Goal: Task Accomplishment & Management: Manage account settings

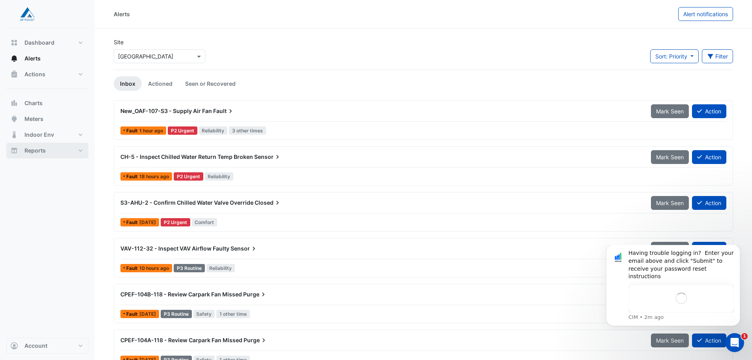
click at [40, 148] on span "Reports" at bounding box center [34, 150] width 21 height 8
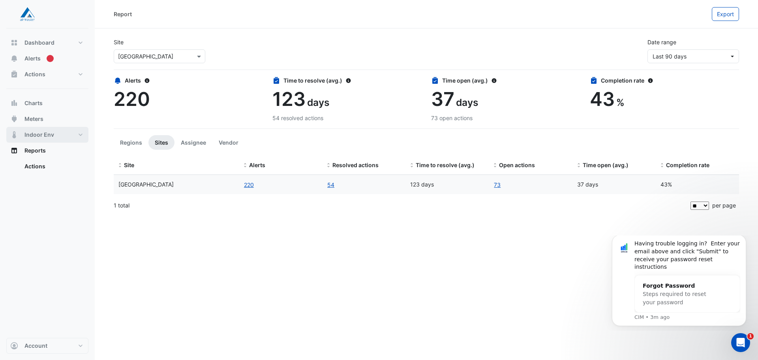
click at [48, 134] on span "Indoor Env" at bounding box center [39, 135] width 30 height 8
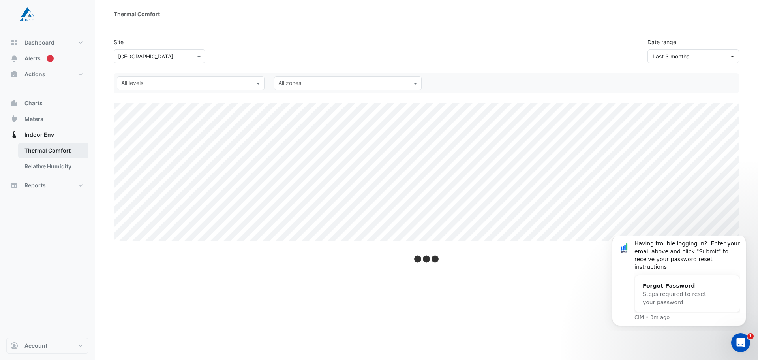
click at [50, 151] on link "Thermal Comfort" at bounding box center [53, 151] width 70 height 16
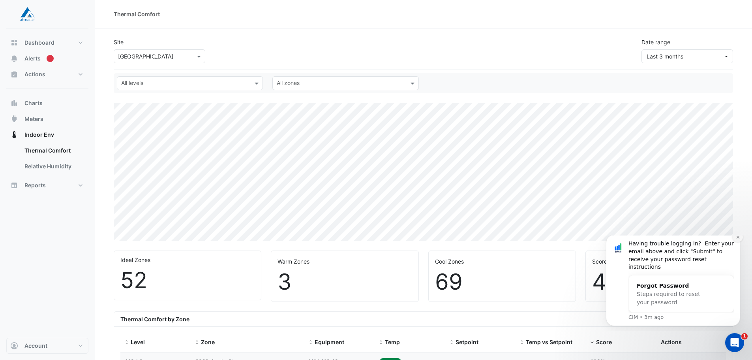
click at [736, 240] on button "Dismiss notification" at bounding box center [738, 237] width 10 height 10
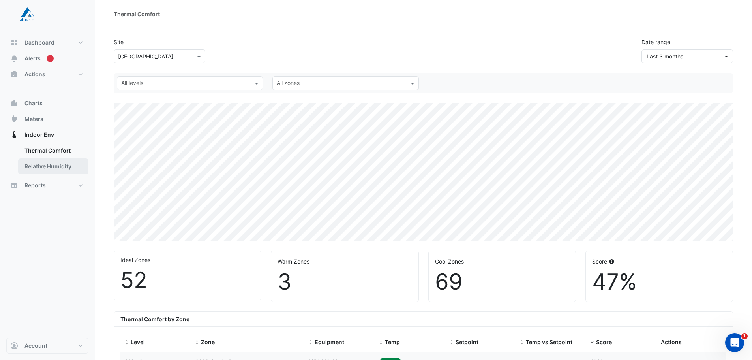
click at [40, 162] on link "Relative Humidity" at bounding box center [53, 166] width 70 height 16
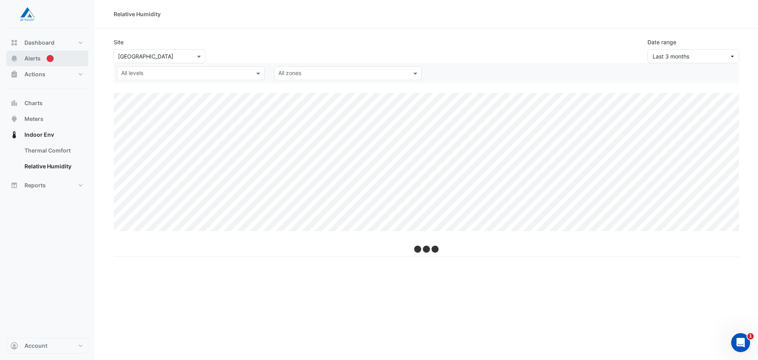
click at [34, 60] on span "Alerts" at bounding box center [32, 58] width 16 height 8
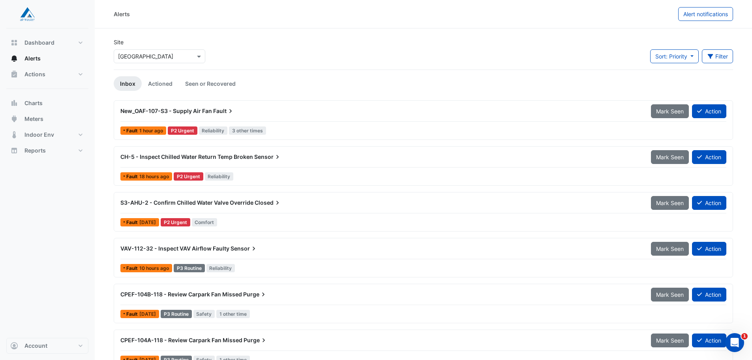
click at [259, 110] on div "New_OAF-107-S3 - Supply Air Fan Fault" at bounding box center [380, 111] width 521 height 8
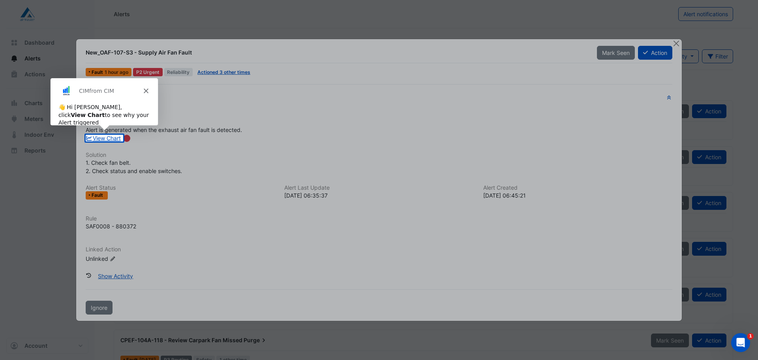
click at [143, 90] on icon "Close" at bounding box center [145, 90] width 5 height 5
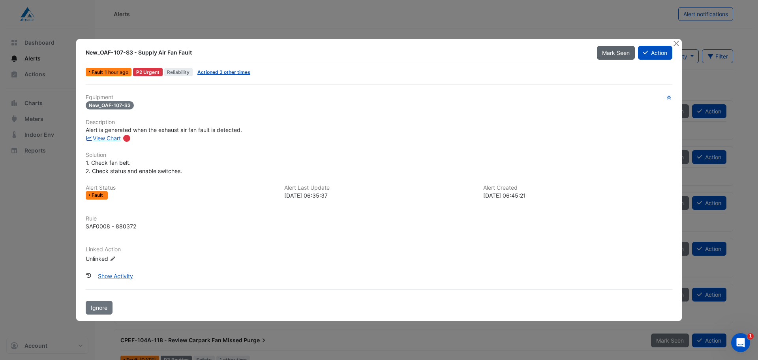
click at [616, 52] on span "Mark Seen" at bounding box center [616, 52] width 28 height 7
click at [660, 52] on button "Action" at bounding box center [655, 53] width 34 height 14
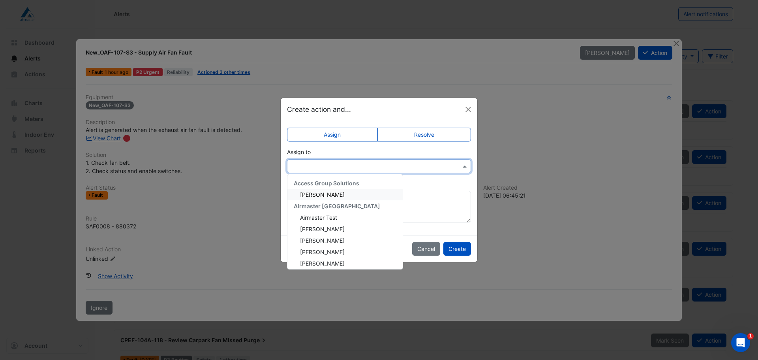
click at [314, 173] on div at bounding box center [379, 166] width 184 height 14
type input "*"
drag, startPoint x: 431, startPoint y: 197, endPoint x: 463, endPoint y: 228, distance: 44.7
click at [438, 197] on textarea "Add comment (optional)" at bounding box center [379, 207] width 184 height 32
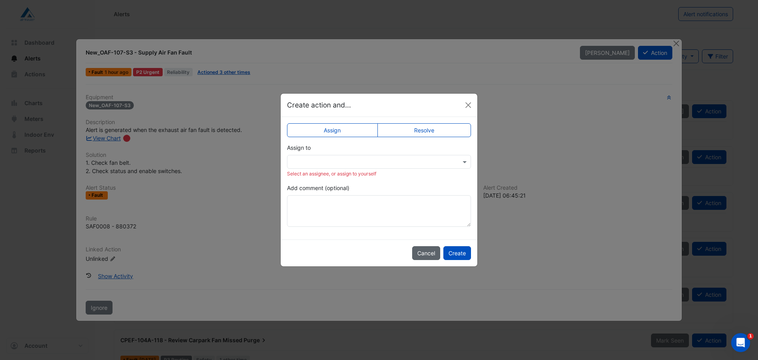
click at [426, 252] on button "Cancel" at bounding box center [426, 253] width 28 height 14
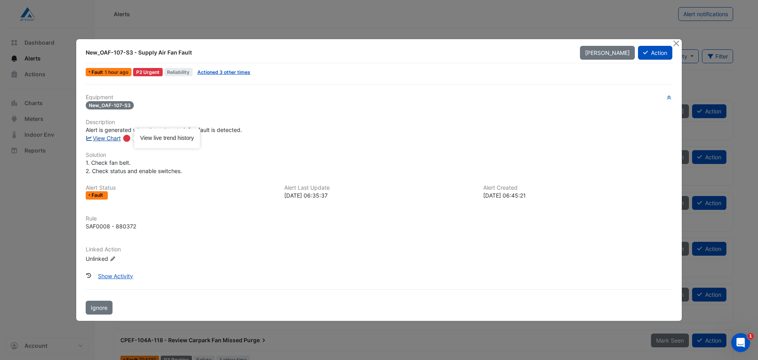
click at [108, 139] on link "View Chart" at bounding box center [103, 138] width 35 height 7
click at [645, 56] on fa-icon at bounding box center [645, 52] width 5 height 7
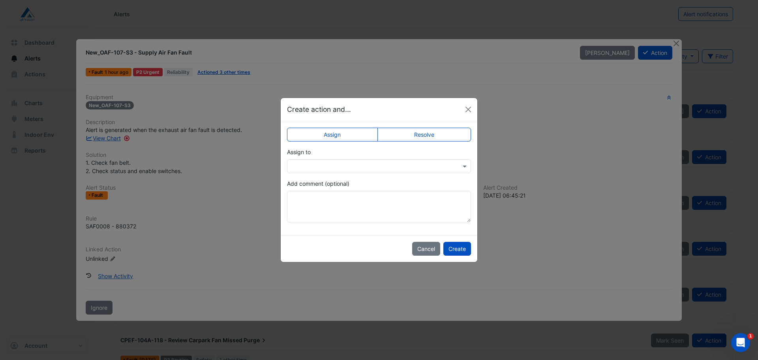
click at [353, 164] on input "text" at bounding box center [371, 166] width 160 height 8
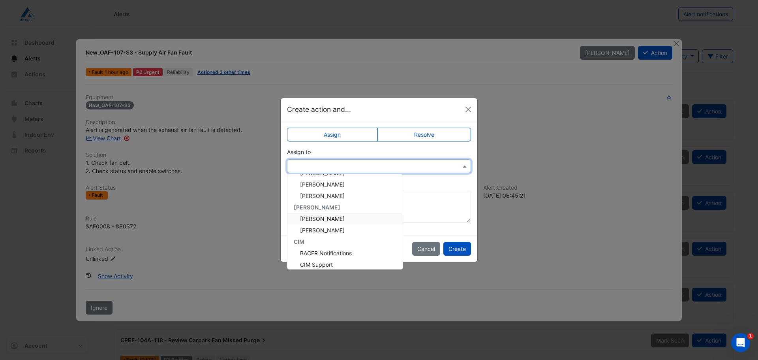
scroll to position [118, 0]
click at [333, 222] on div "CIM Support" at bounding box center [344, 224] width 115 height 11
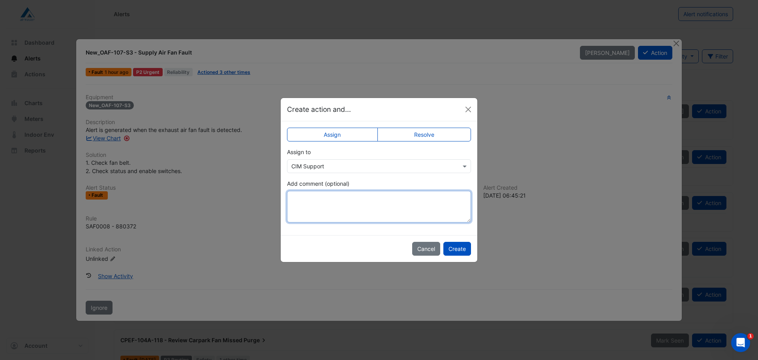
click at [342, 203] on textarea "Add comment (optional)" at bounding box center [379, 207] width 184 height 32
drag, startPoint x: 323, startPoint y: 211, endPoint x: 295, endPoint y: 220, distance: 29.5
click at [301, 213] on textarea "**********" at bounding box center [379, 207] width 184 height 32
type textarea "**********"
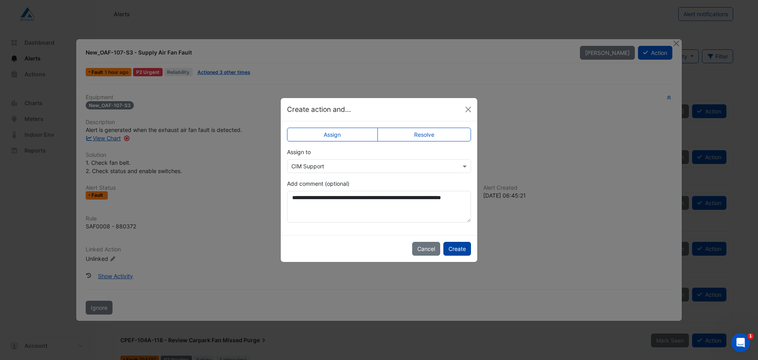
click at [451, 248] on button "Create" at bounding box center [457, 249] width 28 height 14
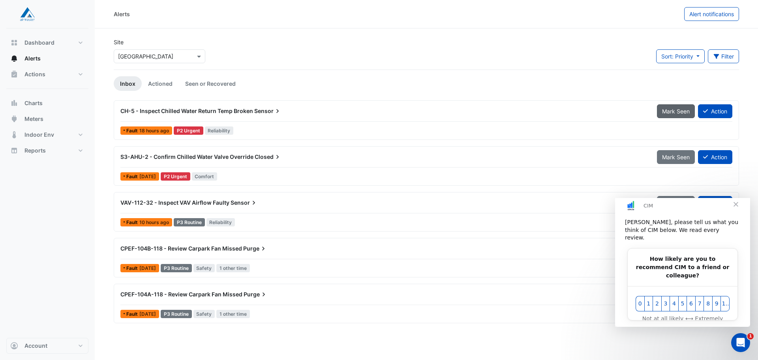
click at [668, 113] on span "Mark Seen" at bounding box center [676, 111] width 28 height 7
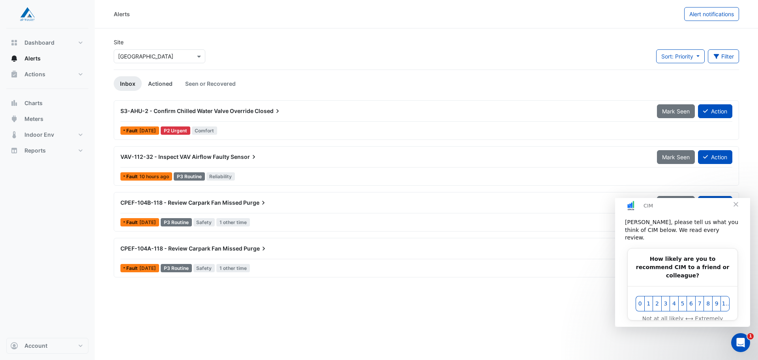
click at [160, 84] on link "Actioned" at bounding box center [160, 83] width 37 height 15
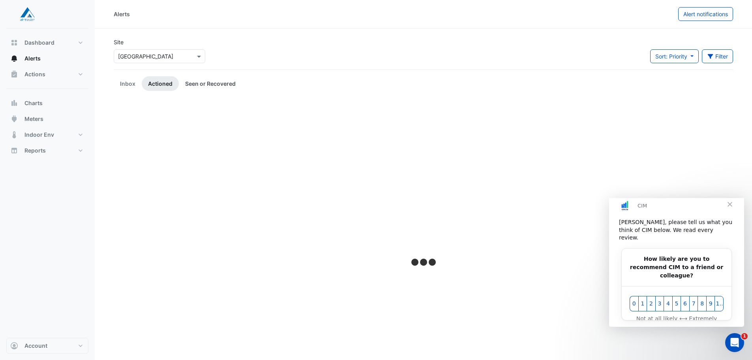
click at [199, 82] on link "Seen or Recovered" at bounding box center [210, 83] width 63 height 15
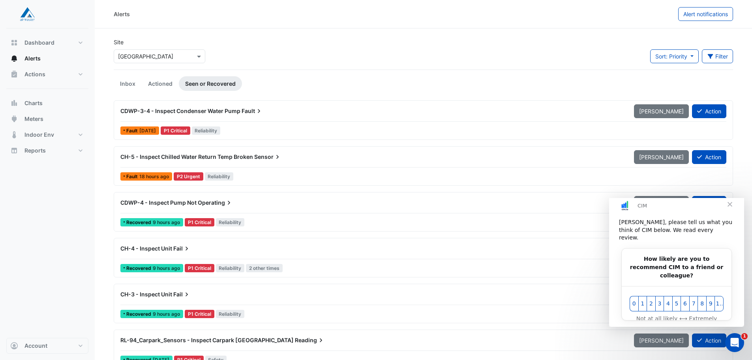
click at [185, 157] on span "CH-5 - Inspect Chilled Water Return Temp Broken" at bounding box center [186, 156] width 133 height 7
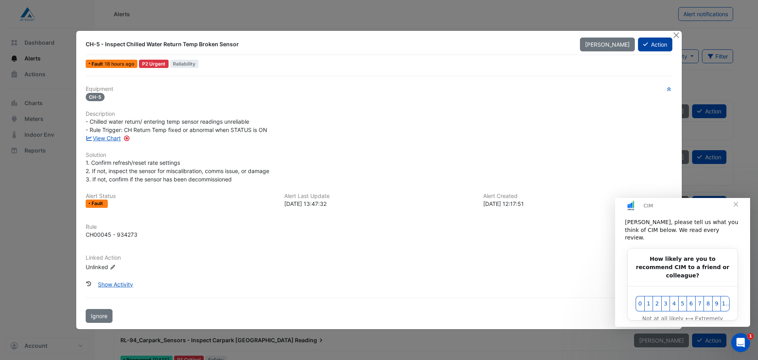
click at [646, 45] on icon at bounding box center [645, 44] width 5 height 6
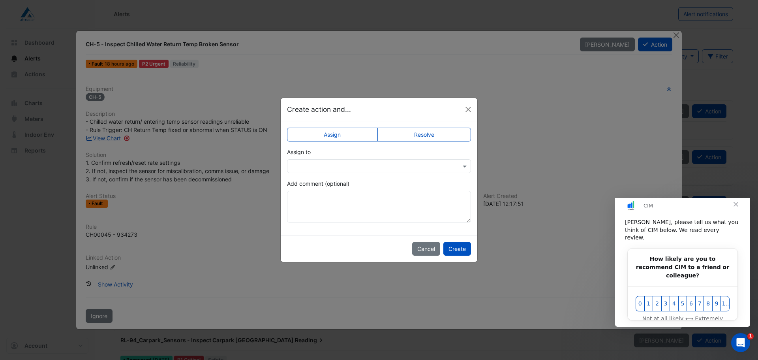
click at [347, 166] on input "text" at bounding box center [371, 166] width 160 height 8
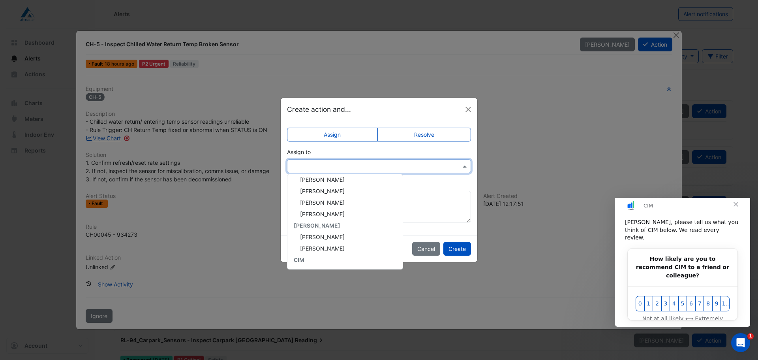
scroll to position [79, 0]
click at [315, 218] on span "Cayle Pevy" at bounding box center [322, 218] width 45 height 7
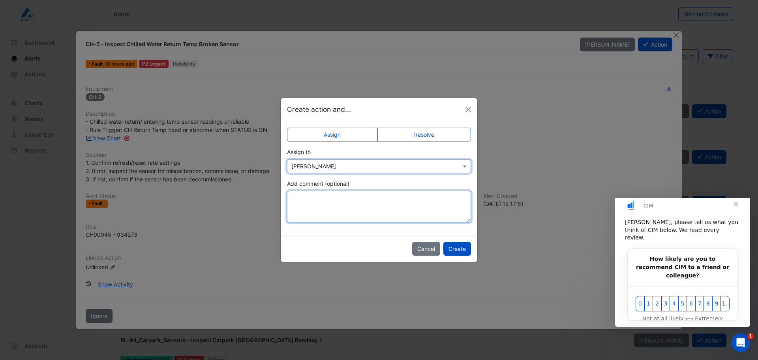
click at [347, 203] on textarea "Add comment (optional)" at bounding box center [379, 207] width 184 height 32
type textarea "**********"
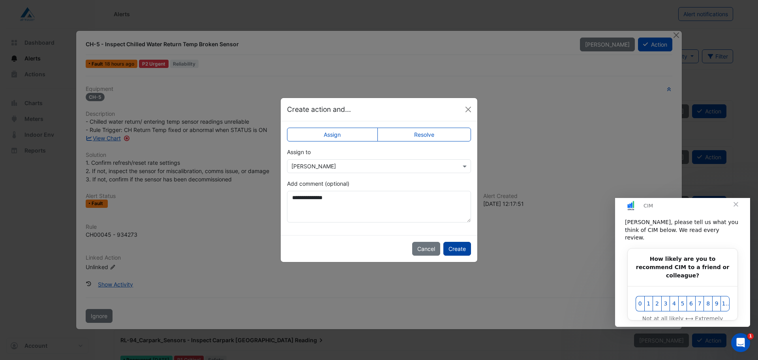
click at [456, 252] on button "Create" at bounding box center [457, 249] width 28 height 14
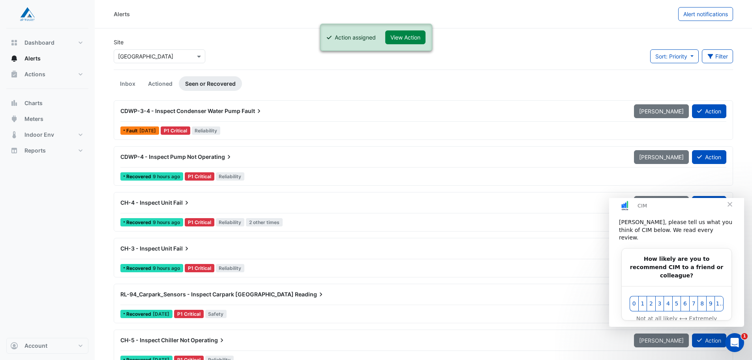
click at [728, 212] on span "Close" at bounding box center [730, 204] width 28 height 28
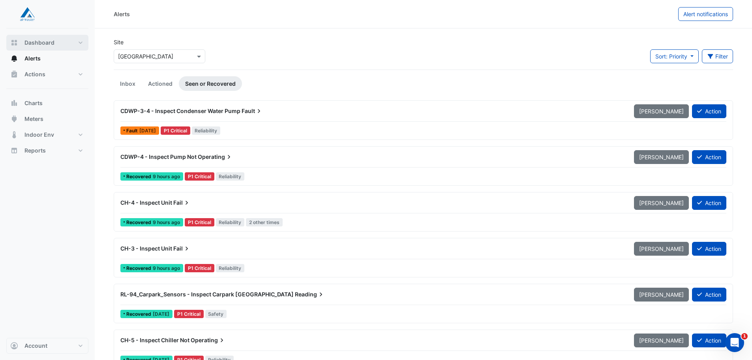
click at [32, 44] on span "Dashboard" at bounding box center [39, 43] width 30 height 8
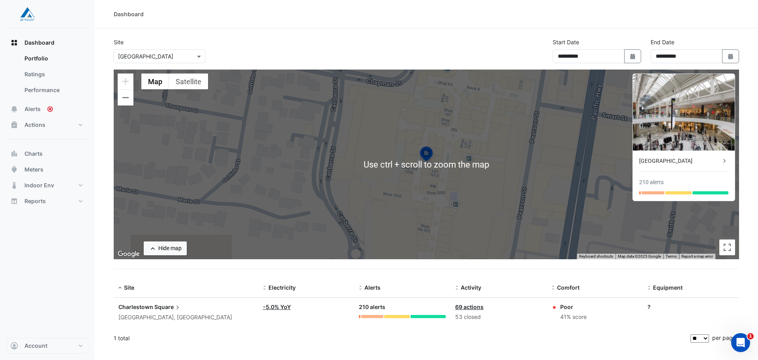
click at [154, 312] on div "Charlestown Square Charlestown, New South Wales" at bounding box center [185, 311] width 135 height 19
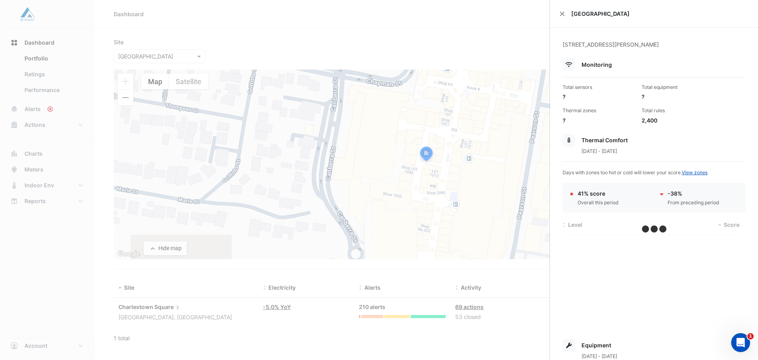
click at [39, 111] on ngb-offcanvas-backdrop at bounding box center [379, 180] width 758 height 360
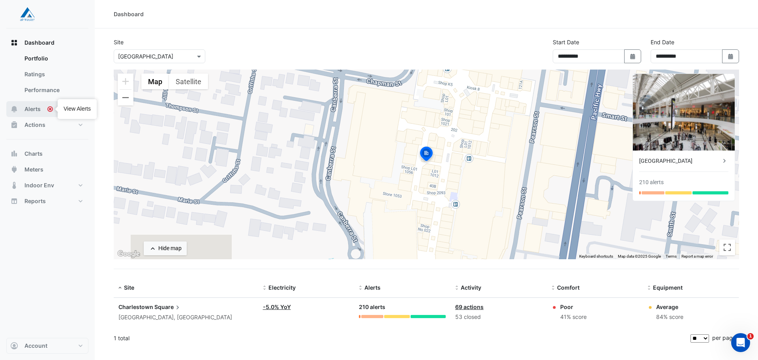
click at [33, 107] on span "Alerts" at bounding box center [32, 109] width 16 height 8
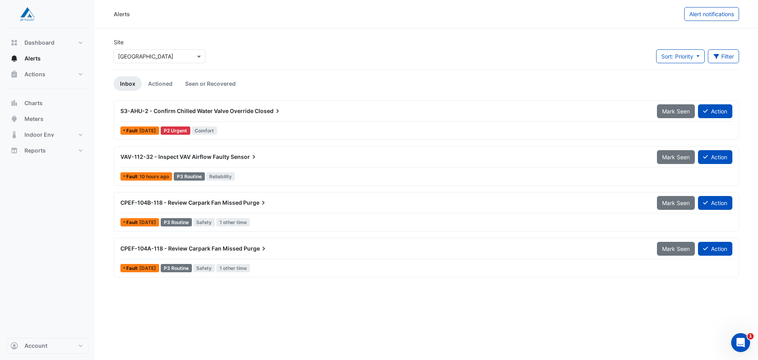
click at [188, 109] on span "S3-AHU-2 - Confirm Chilled Water Valve Override" at bounding box center [186, 110] width 133 height 7
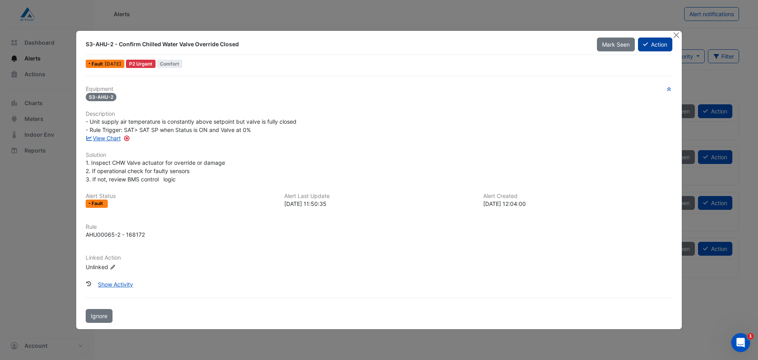
click at [648, 44] on button "Action" at bounding box center [655, 45] width 34 height 14
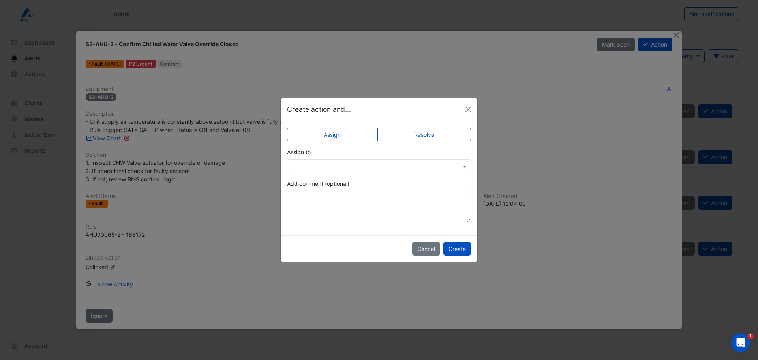
click at [578, 86] on ngb-modal-window "Create action and... Assign Resolve Assign to Add comment (optional) Cancel Cre…" at bounding box center [379, 180] width 758 height 360
drag, startPoint x: 430, startPoint y: 249, endPoint x: 593, endPoint y: 98, distance: 223.0
click at [432, 248] on button "Cancel" at bounding box center [426, 249] width 28 height 14
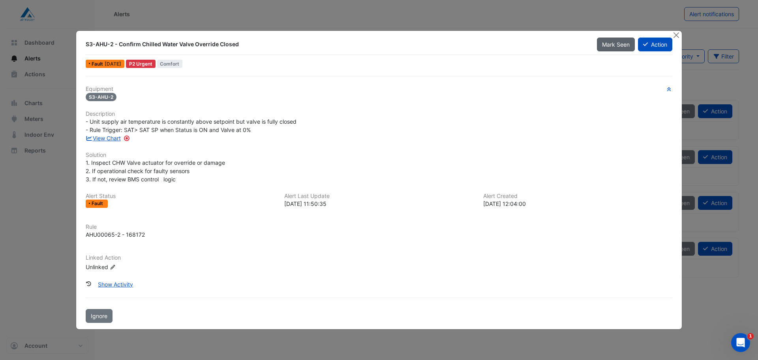
click at [610, 48] on button "Mark Seen" at bounding box center [616, 45] width 38 height 14
click at [652, 45] on button "Action" at bounding box center [655, 45] width 34 height 14
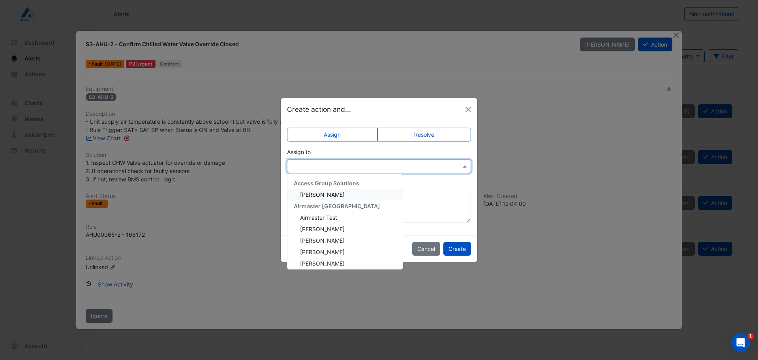
click at [333, 169] on input "text" at bounding box center [371, 166] width 160 height 8
click at [312, 219] on span "Cayle Pevy" at bounding box center [322, 218] width 45 height 7
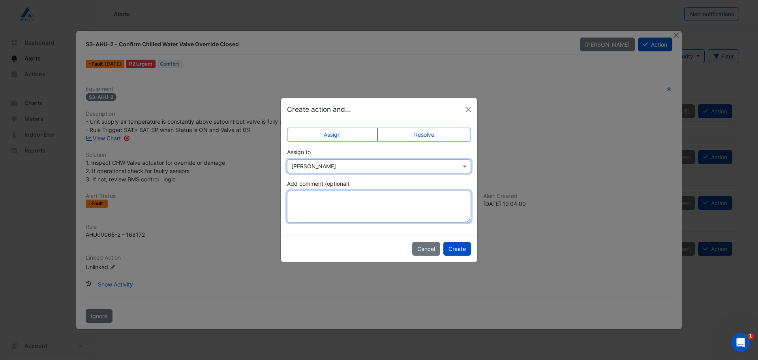
click at [344, 203] on textarea "Add comment (optional)" at bounding box center [379, 207] width 184 height 32
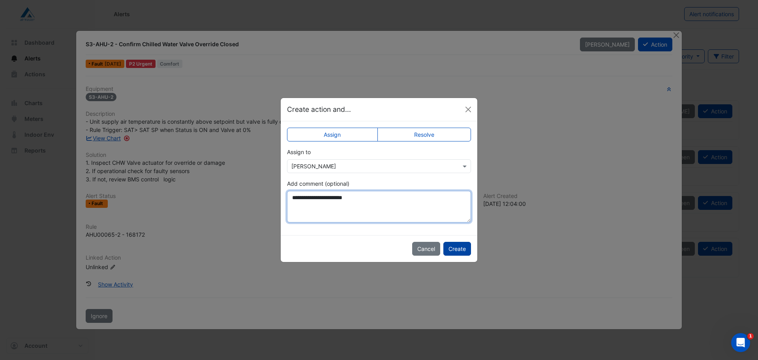
type textarea "**********"
drag, startPoint x: 460, startPoint y: 249, endPoint x: 457, endPoint y: 252, distance: 4.2
click at [460, 249] on button "Create" at bounding box center [457, 249] width 28 height 14
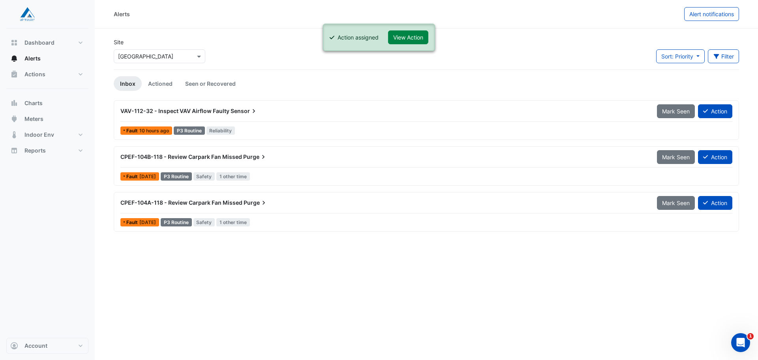
click at [213, 109] on span "VAV-112-32 - Inspect VAV Airflow Faulty" at bounding box center [174, 110] width 109 height 7
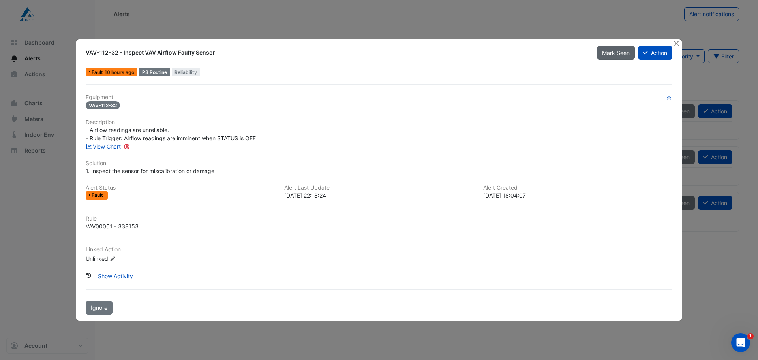
click at [612, 56] on button "Mark Seen" at bounding box center [616, 53] width 38 height 14
click at [653, 50] on button "Action" at bounding box center [655, 53] width 34 height 14
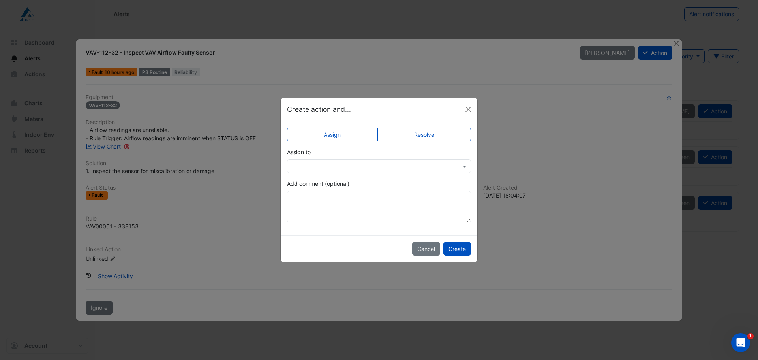
click at [318, 169] on input "text" at bounding box center [371, 166] width 160 height 8
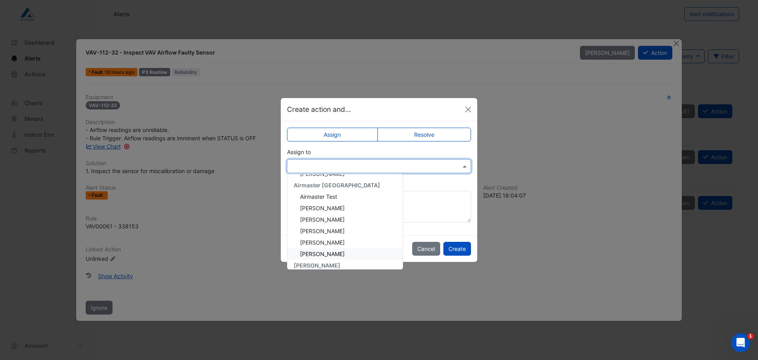
scroll to position [39, 0]
click at [313, 257] on span "Cayle Pevy" at bounding box center [322, 258] width 45 height 7
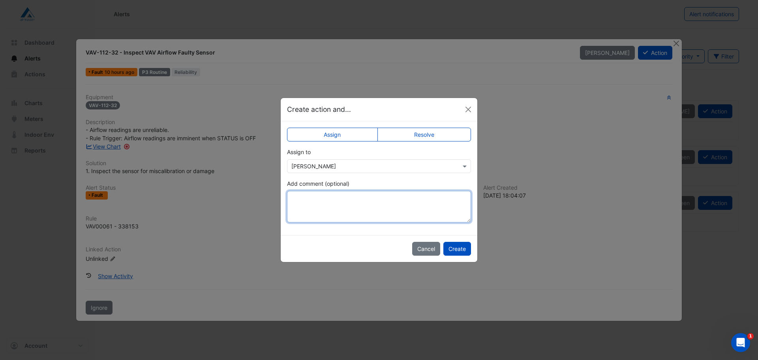
click at [325, 198] on textarea "Add comment (optional)" at bounding box center [379, 207] width 184 height 32
type textarea "**********"
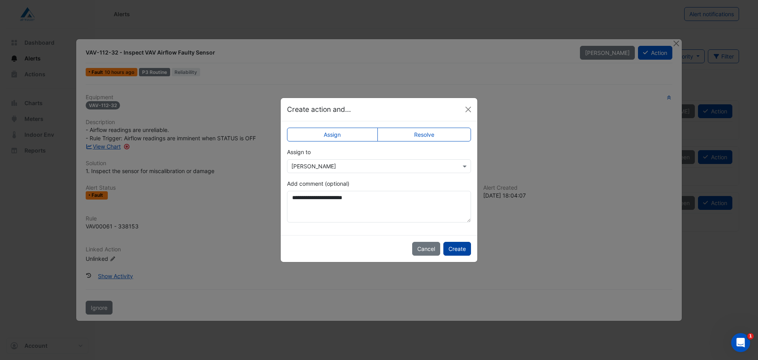
click at [447, 250] on button "Create" at bounding box center [457, 249] width 28 height 14
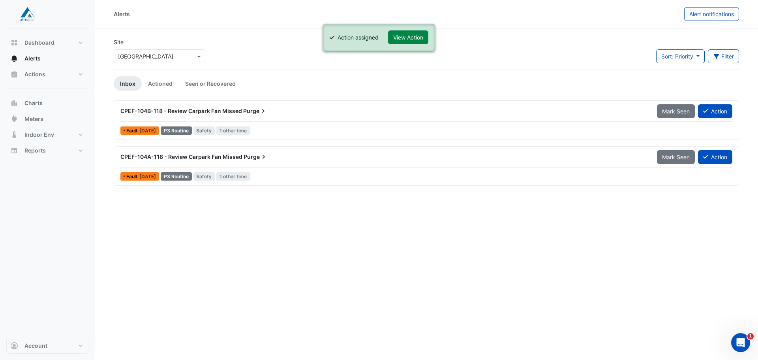
click at [197, 112] on span "CPEF-104B-118 - Review Carpark Fan Missed" at bounding box center [181, 110] width 122 height 7
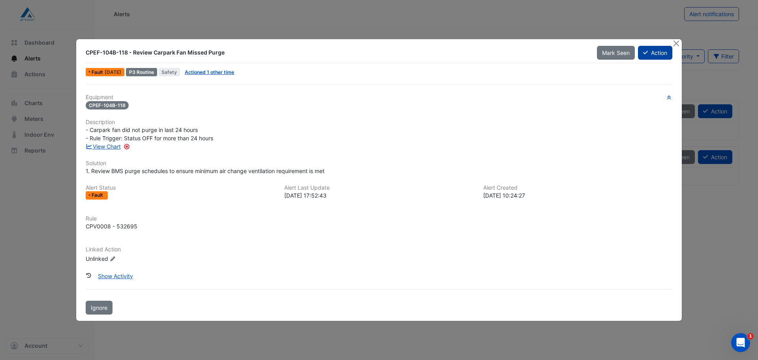
click at [657, 54] on button "Action" at bounding box center [655, 53] width 34 height 14
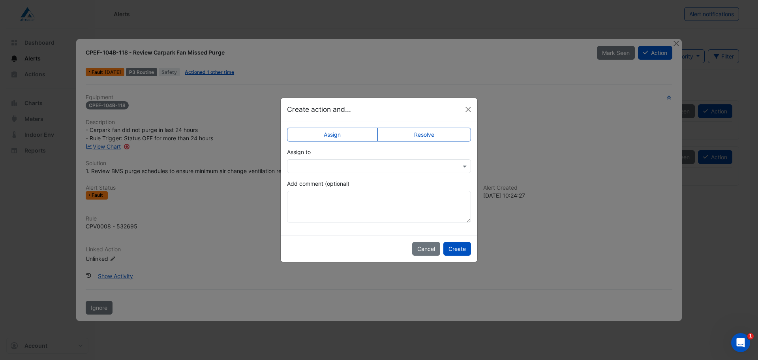
drag, startPoint x: 377, startPoint y: 152, endPoint x: 373, endPoint y: 184, distance: 31.9
click at [375, 161] on div "Assign to" at bounding box center [379, 160] width 184 height 25
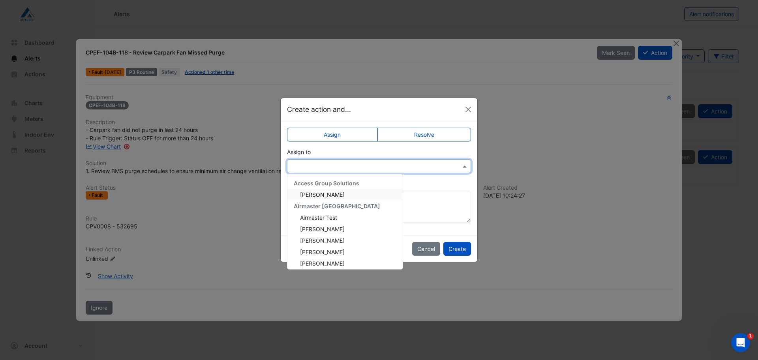
click at [373, 162] on input "text" at bounding box center [371, 166] width 160 height 8
click at [312, 217] on span "Cayle Pevy" at bounding box center [322, 218] width 45 height 7
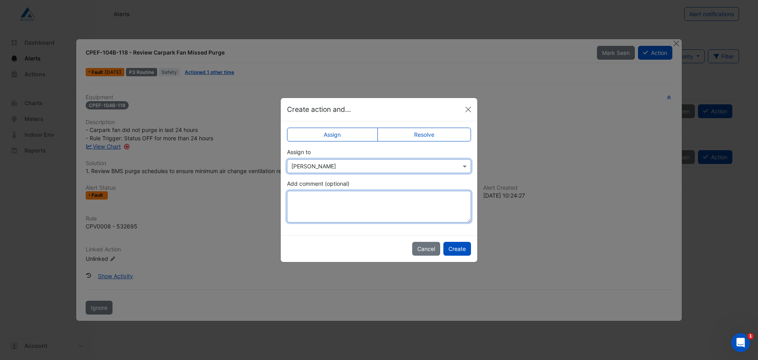
click at [324, 207] on textarea "Add comment (optional)" at bounding box center [379, 207] width 184 height 32
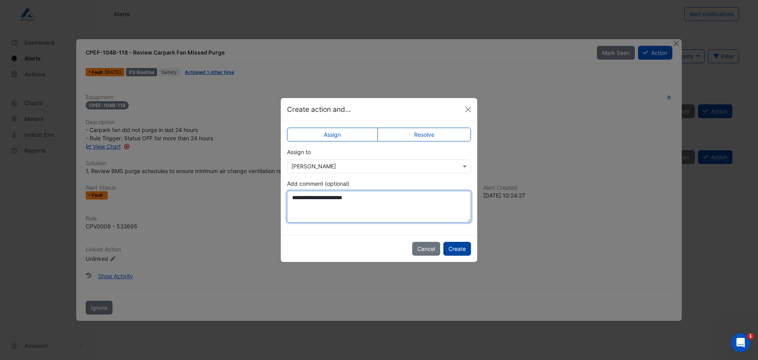
type textarea "**********"
click at [449, 248] on button "Create" at bounding box center [457, 249] width 28 height 14
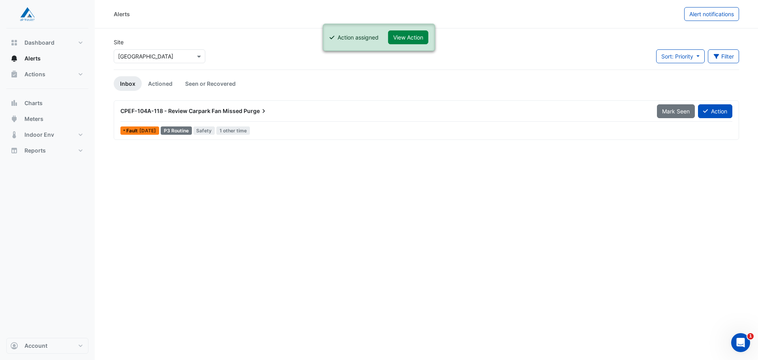
click at [166, 111] on span "CPEF-104A-118 - Review Carpark Fan Missed" at bounding box center [181, 110] width 122 height 7
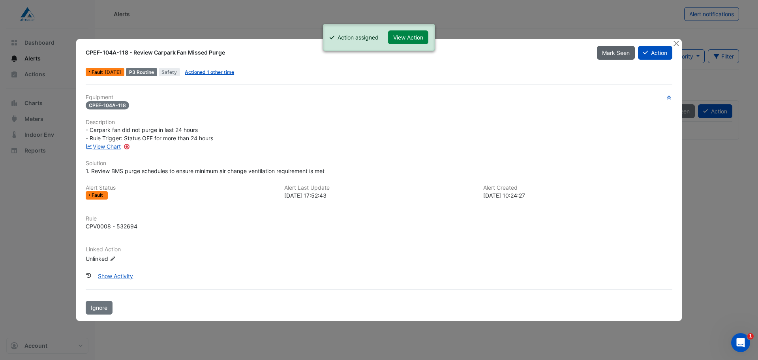
click at [622, 54] on span "Mark Seen" at bounding box center [616, 52] width 28 height 7
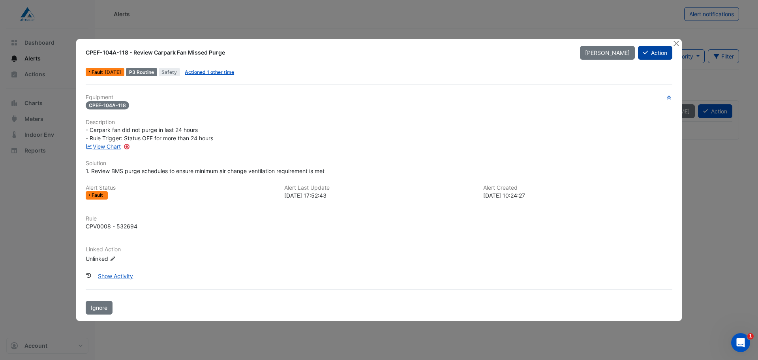
click at [655, 54] on button "Action" at bounding box center [655, 53] width 34 height 14
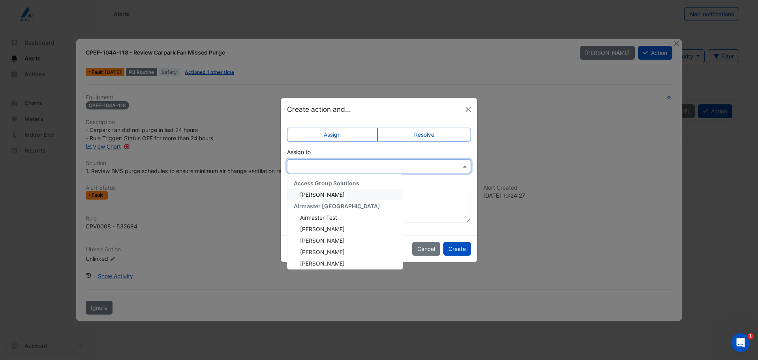
drag, startPoint x: 354, startPoint y: 161, endPoint x: 344, endPoint y: 172, distance: 14.3
click at [353, 161] on div at bounding box center [379, 166] width 184 height 14
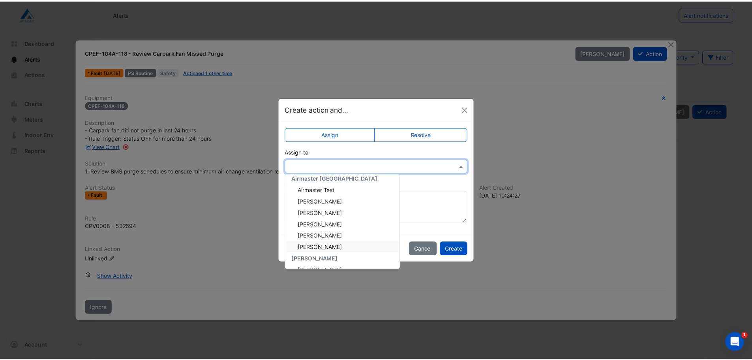
scroll to position [39, 0]
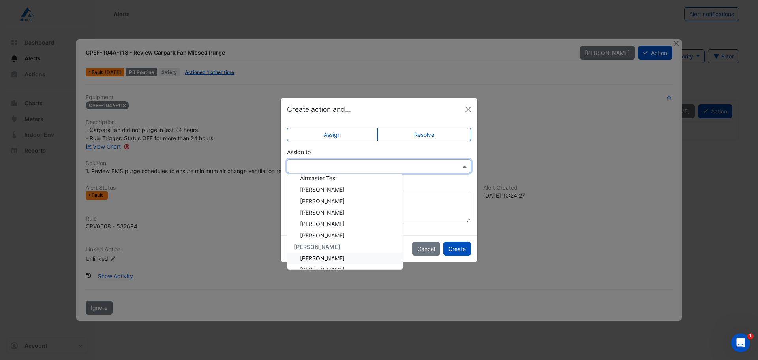
click at [312, 258] on span "Cayle Pevy" at bounding box center [322, 258] width 45 height 7
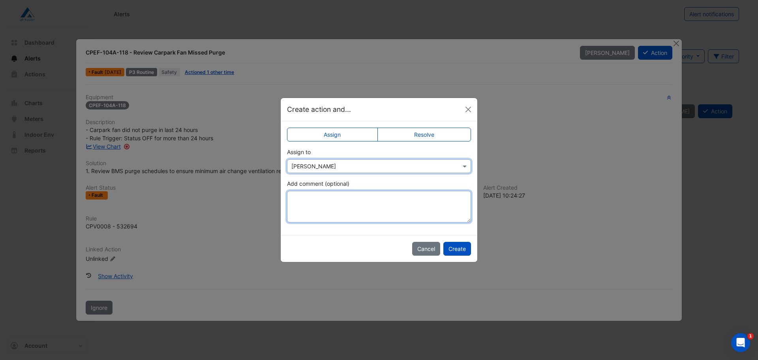
click at [316, 198] on textarea "Add comment (optional)" at bounding box center [379, 207] width 184 height 32
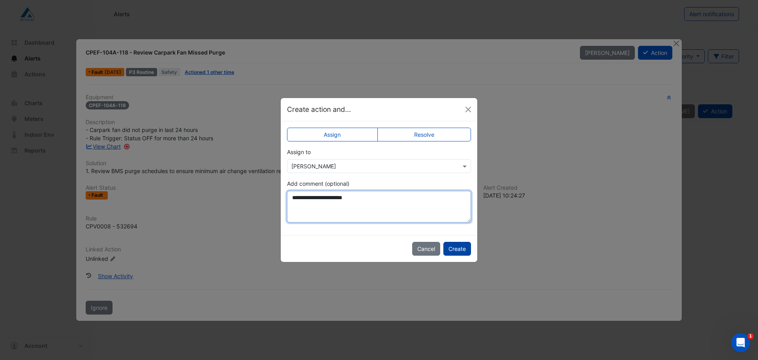
type textarea "**********"
click at [453, 250] on button "Create" at bounding box center [457, 249] width 28 height 14
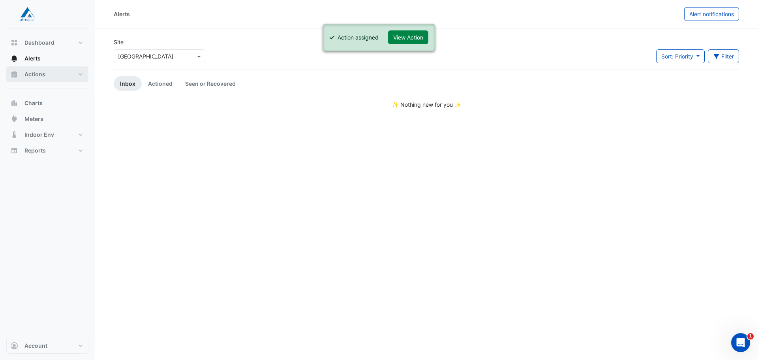
click at [46, 78] on button "Actions" at bounding box center [47, 74] width 82 height 16
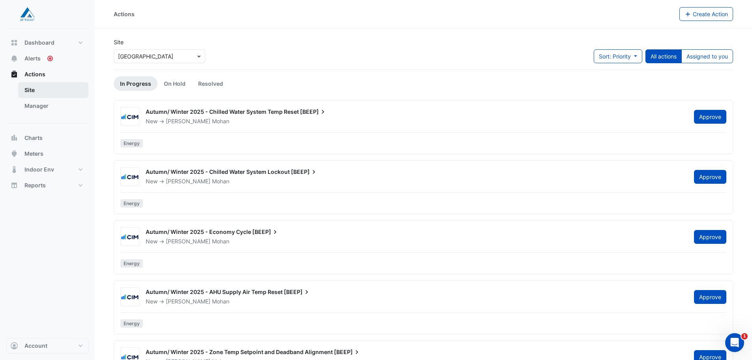
click at [39, 93] on link "Site" at bounding box center [53, 90] width 70 height 16
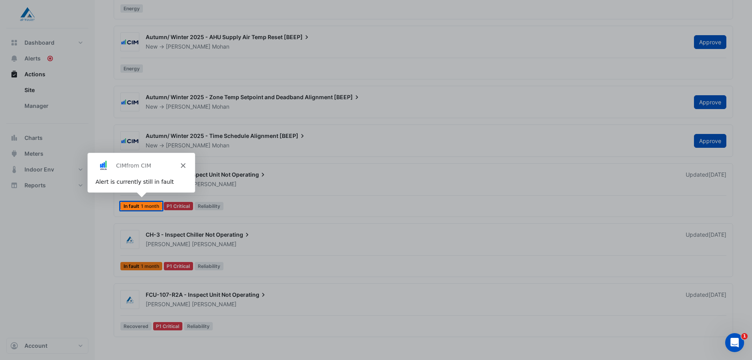
scroll to position [281, 0]
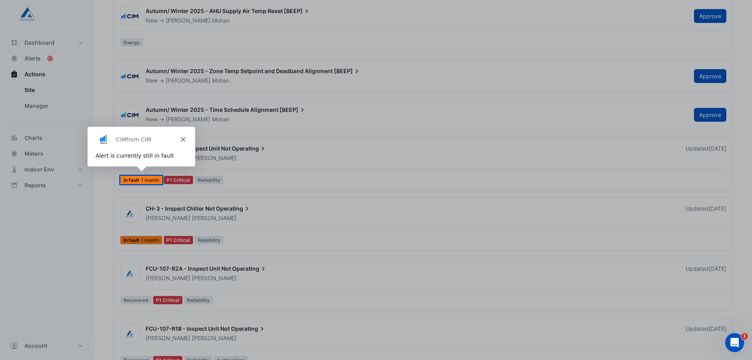
click at [319, 173] on div "Product tour overlay" at bounding box center [376, 180] width 752 height 360
click at [182, 137] on icon "Close" at bounding box center [182, 139] width 5 height 5
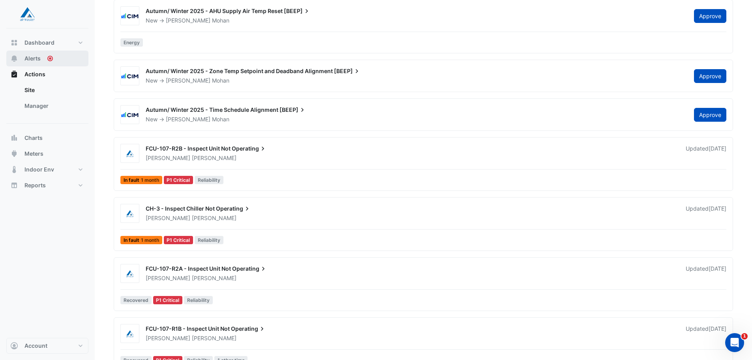
click at [35, 60] on span "Alerts" at bounding box center [32, 58] width 16 height 8
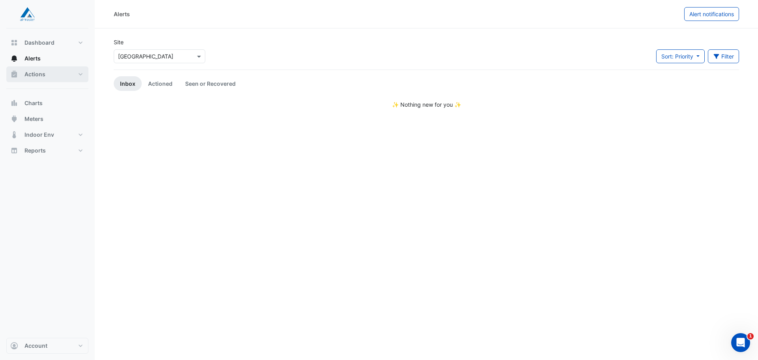
click at [38, 72] on span "Actions" at bounding box center [34, 74] width 21 height 8
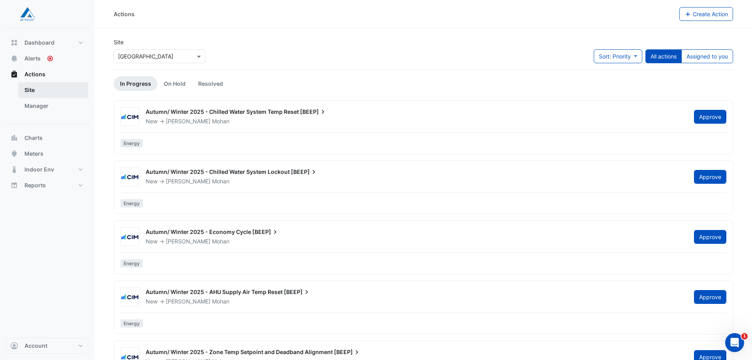
click at [43, 93] on link "Site" at bounding box center [53, 90] width 70 height 16
click at [45, 109] on link "Manager" at bounding box center [53, 106] width 70 height 16
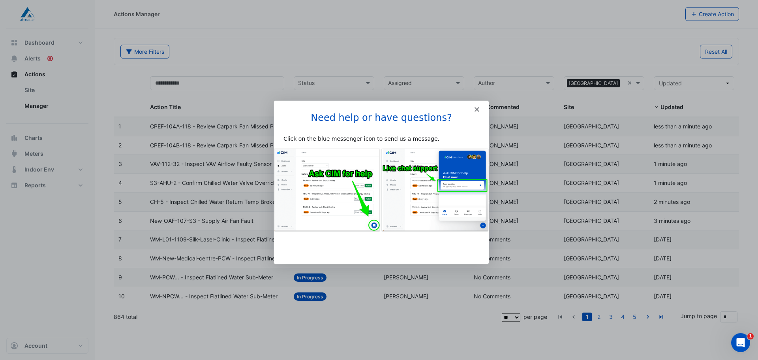
click at [474, 109] on div "Intercom messenger" at bounding box center [381, 105] width 215 height 11
click at [475, 109] on icon "Close" at bounding box center [476, 109] width 5 height 5
